Goal: Check status: Check status

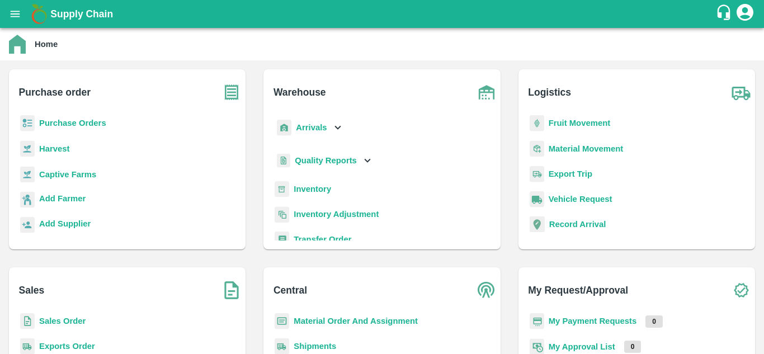
click at [586, 119] on b "Fruit Movement" at bounding box center [580, 123] width 62 height 9
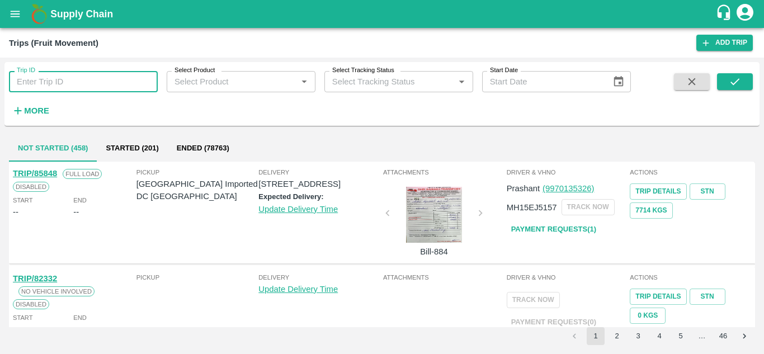
click at [118, 85] on input "Trip ID" at bounding box center [83, 81] width 149 height 21
paste input "86404"
type input "86404"
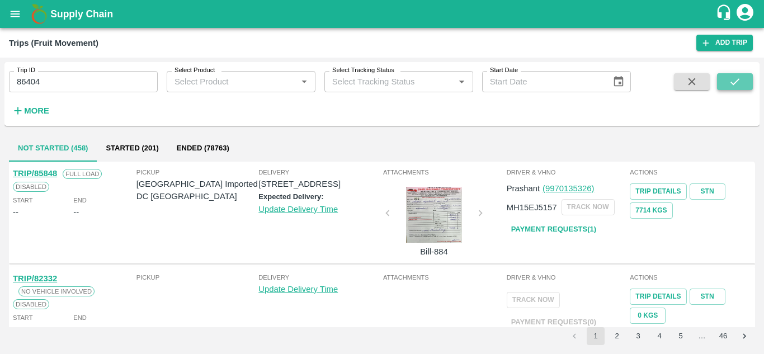
click at [721, 77] on button "submit" at bounding box center [735, 81] width 36 height 17
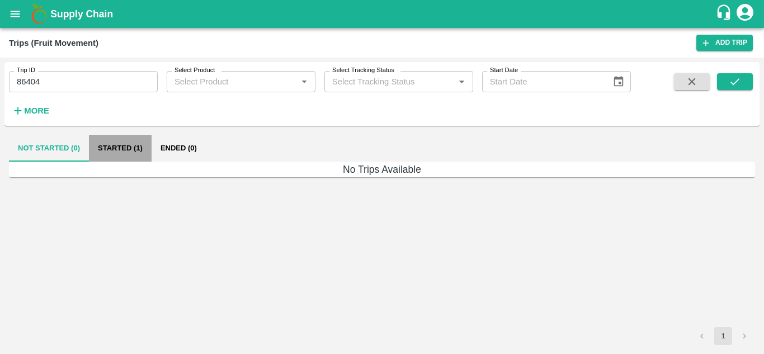
click at [121, 144] on button "Started (1)" at bounding box center [120, 148] width 63 height 27
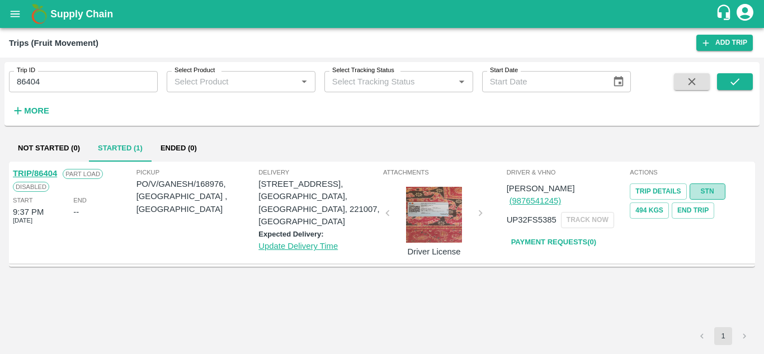
click at [714, 194] on link "STN" at bounding box center [708, 192] width 36 height 16
click at [523, 214] on p "UP32FS5385" at bounding box center [532, 220] width 50 height 12
copy p "UP32FS5385"
